Goal: Navigation & Orientation: Go to known website

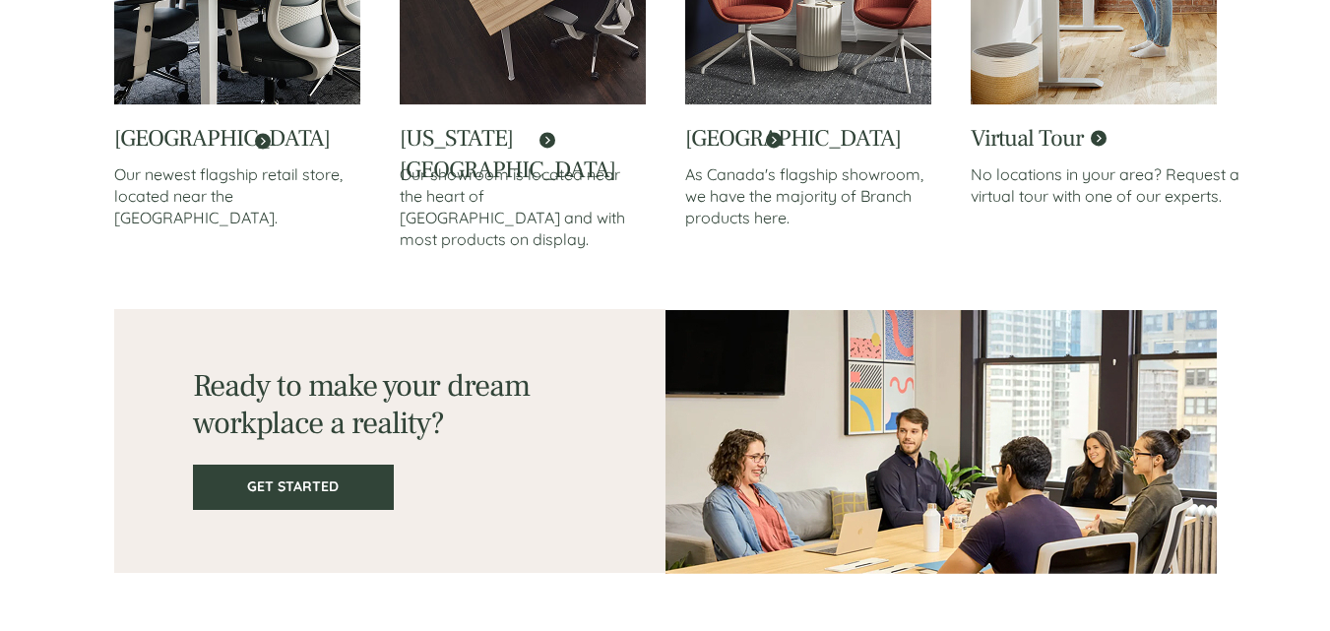
scroll to position [3572, 0]
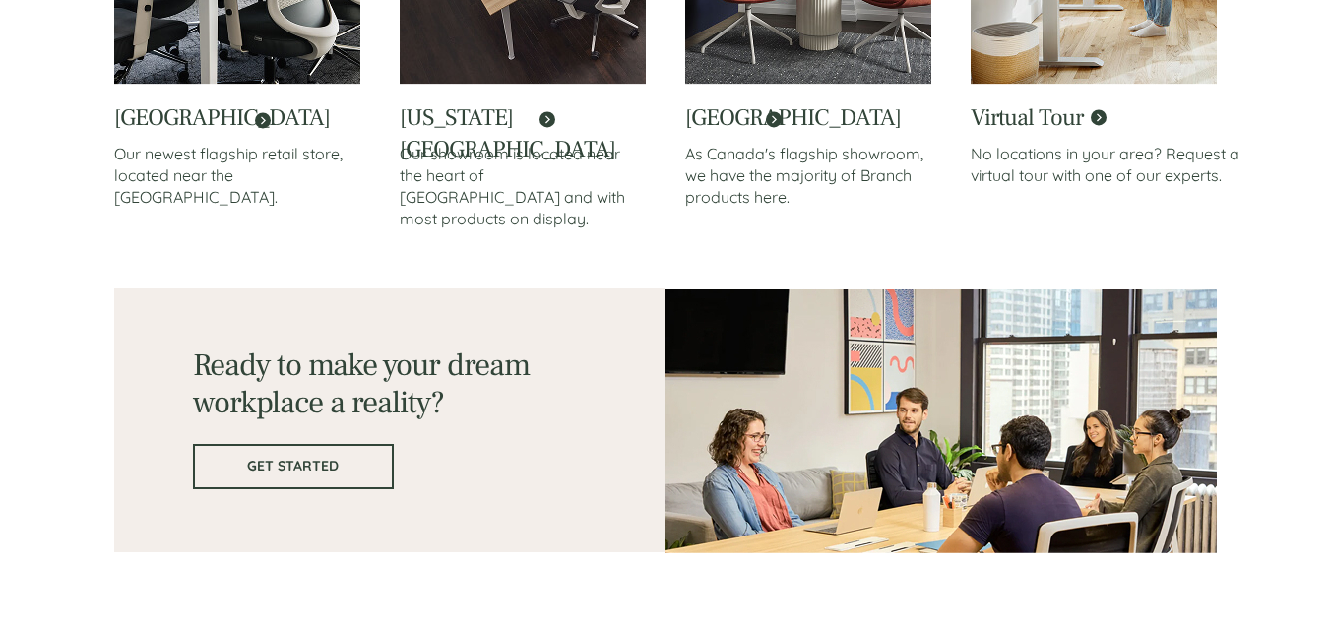
click at [267, 466] on span "GET STARTED" at bounding box center [293, 466] width 197 height 17
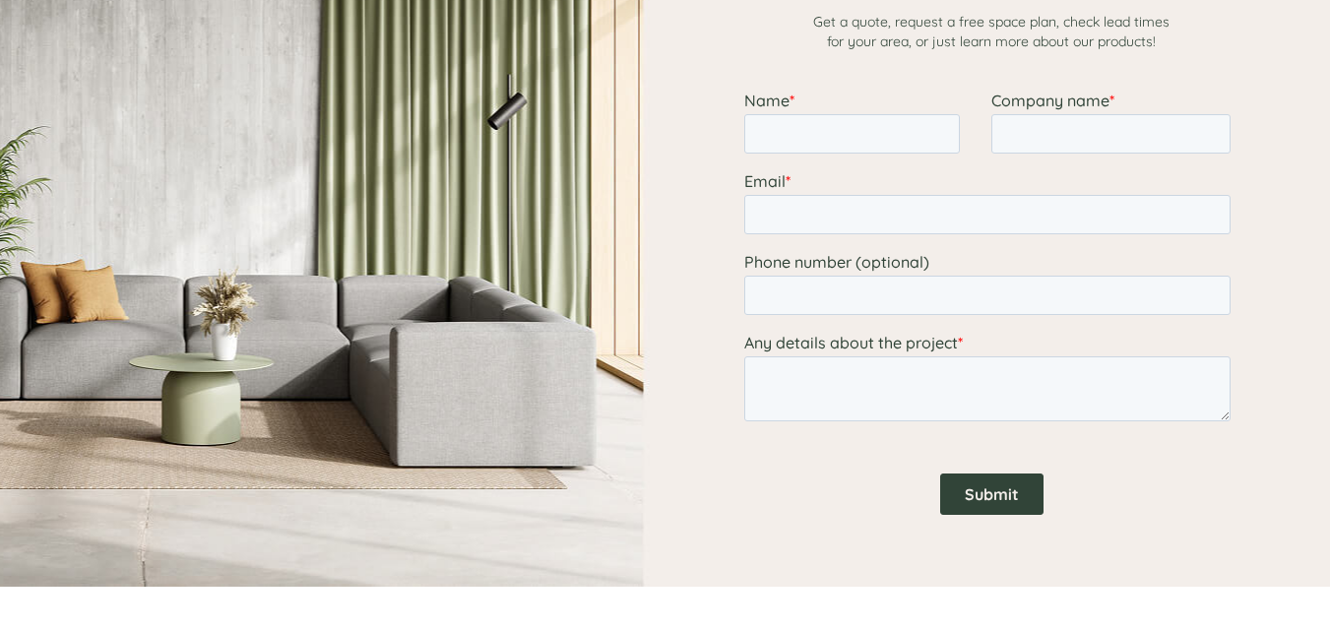
scroll to position [2450, 0]
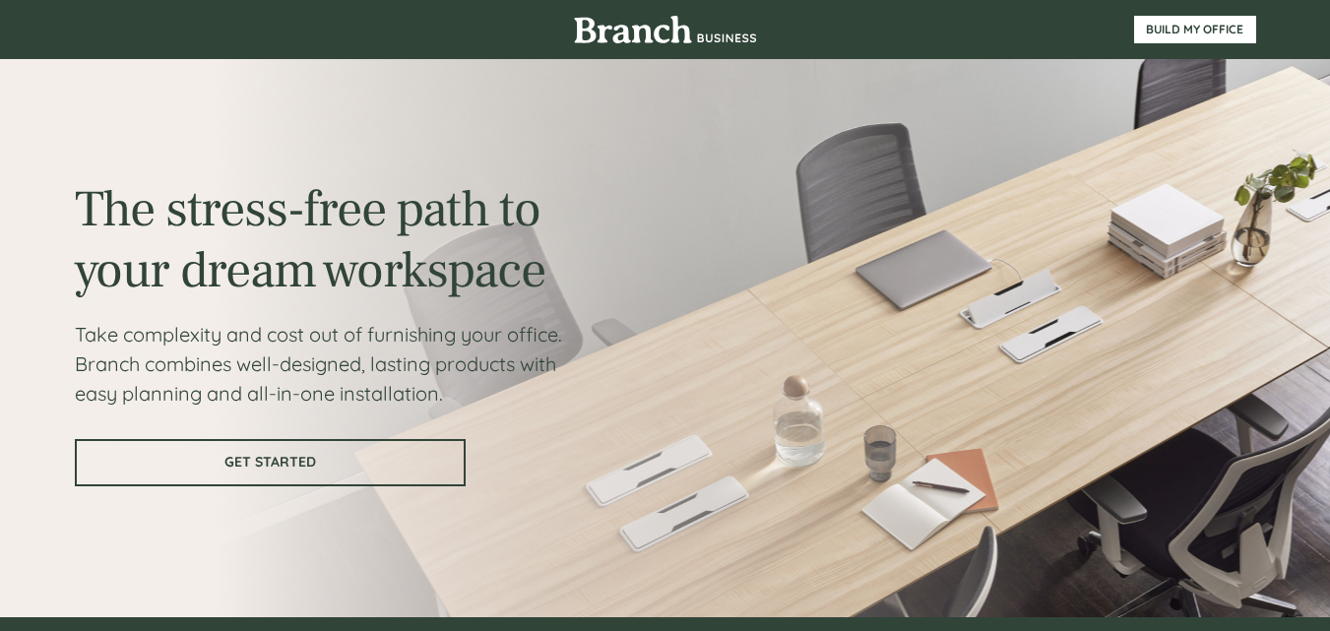
click at [262, 465] on span "GET STARTED" at bounding box center [270, 462] width 387 height 17
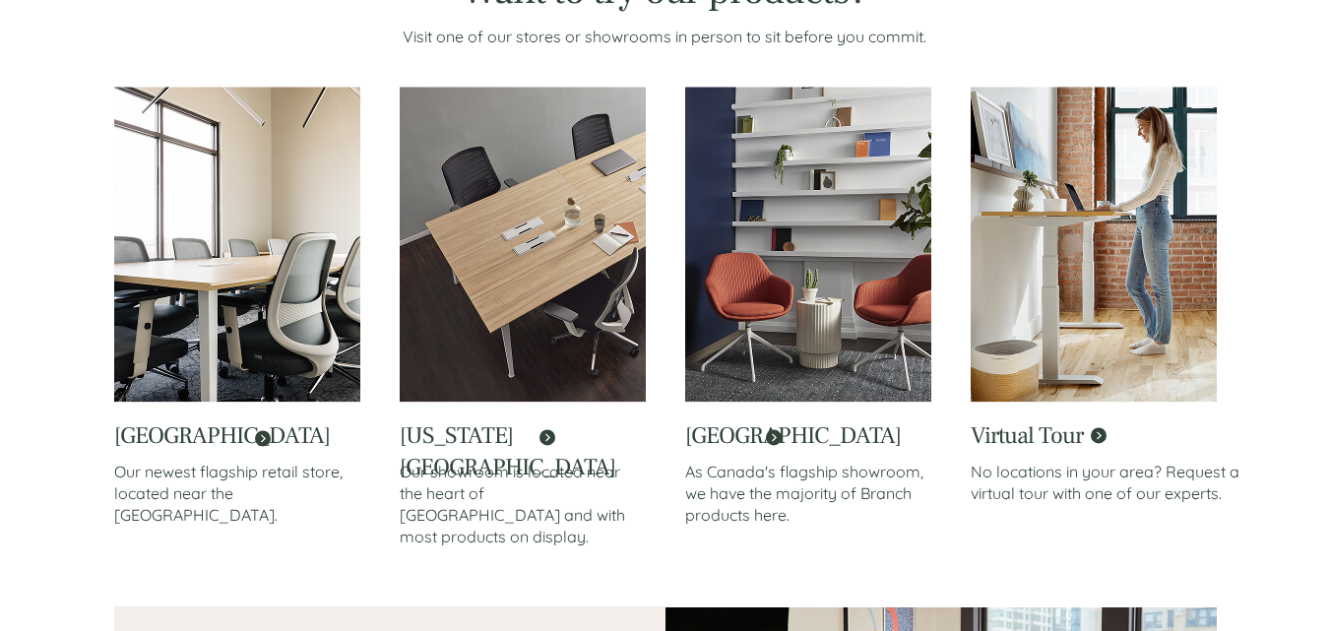
scroll to position [3249, 0]
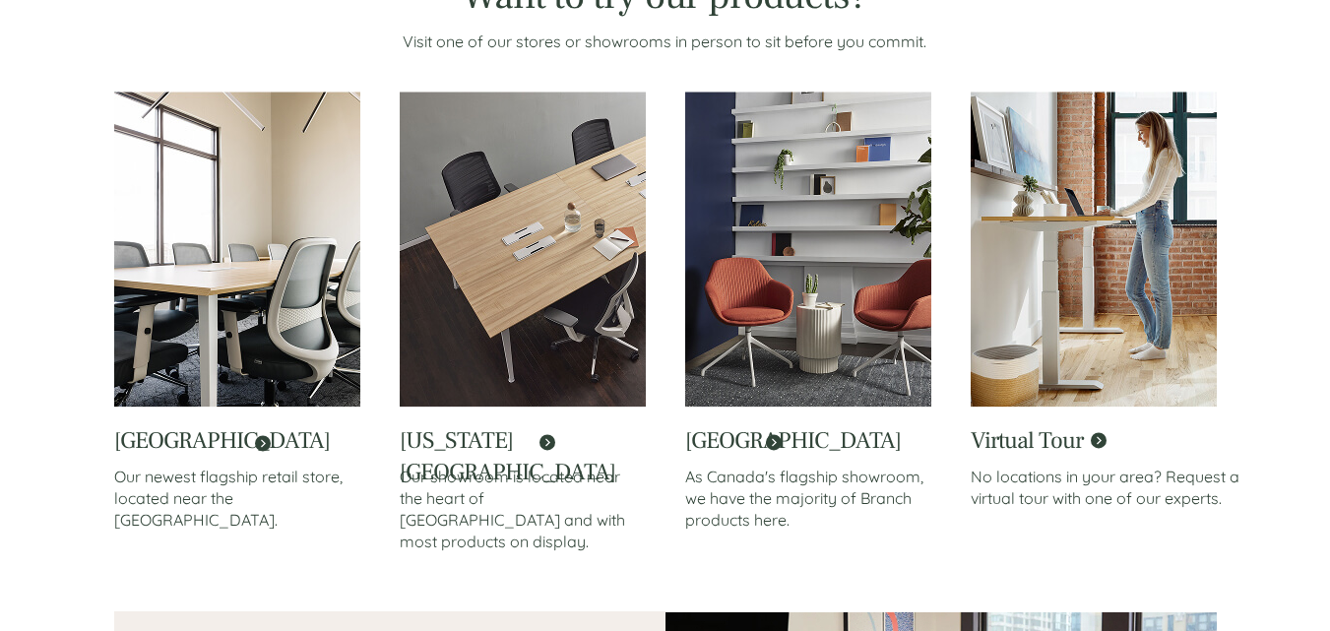
click at [788, 354] on img at bounding box center [808, 250] width 246 height 316
click at [774, 372] on img at bounding box center [808, 250] width 246 height 316
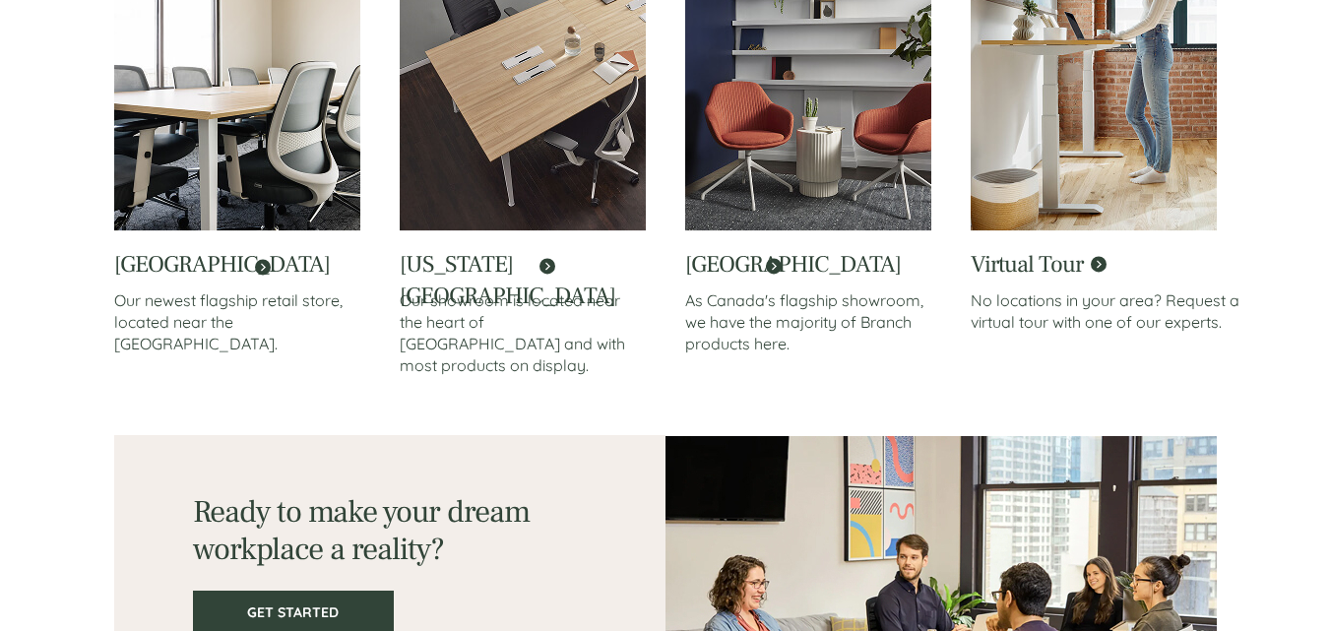
scroll to position [3572, 0]
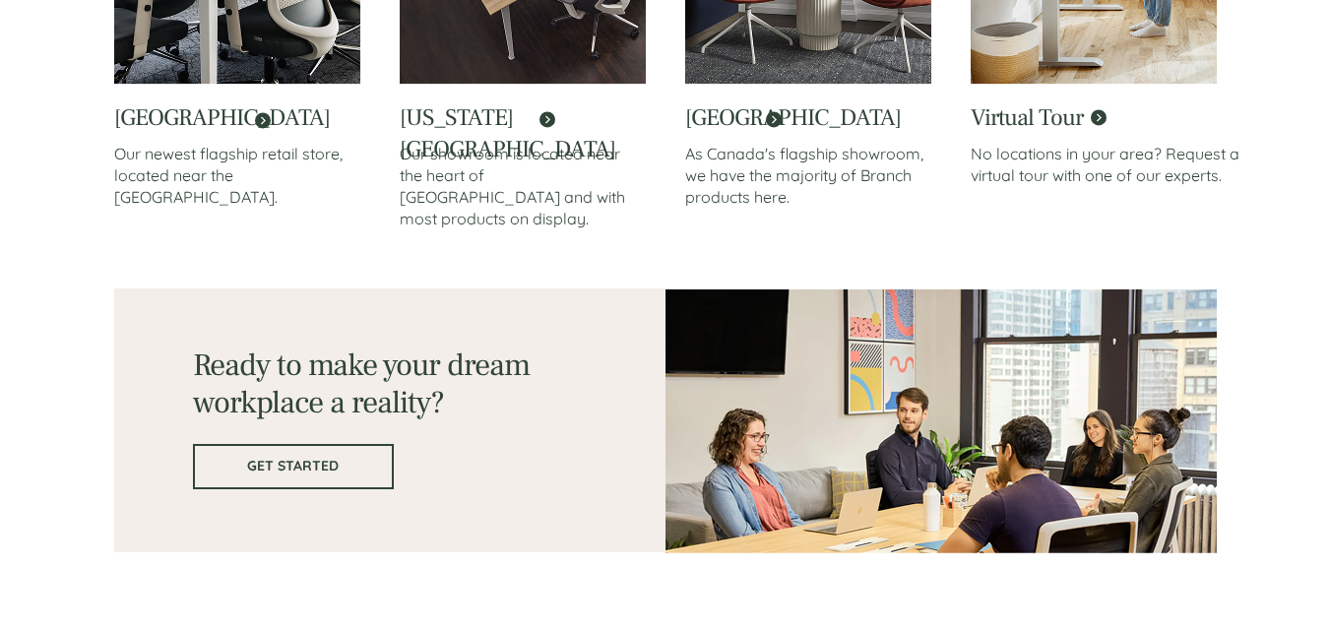
click at [356, 468] on span "GET STARTED" at bounding box center [293, 466] width 197 height 17
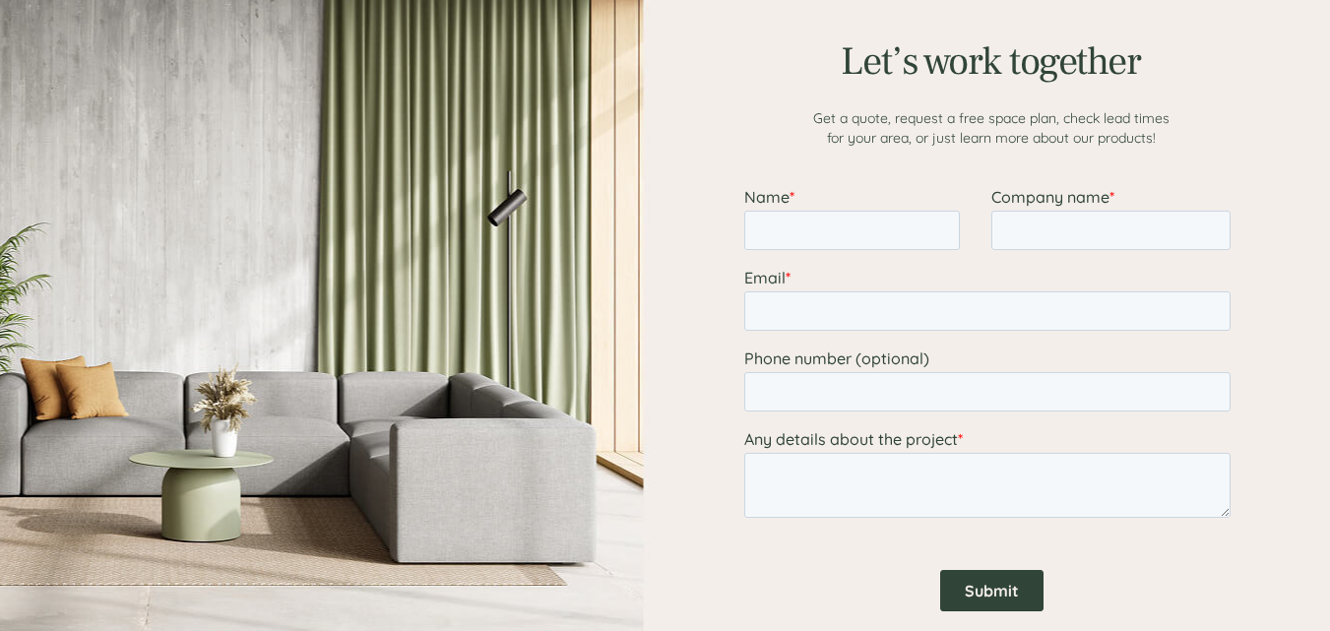
scroll to position [2450, 0]
